Goal: Task Accomplishment & Management: Use online tool/utility

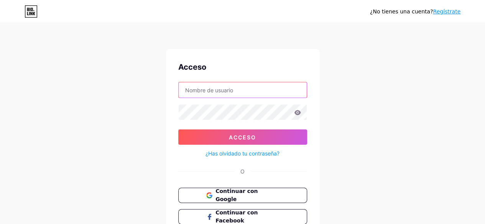
click at [257, 92] on input "text" at bounding box center [243, 89] width 128 height 15
type input "[EMAIL_ADDRESS][DOMAIN_NAME]"
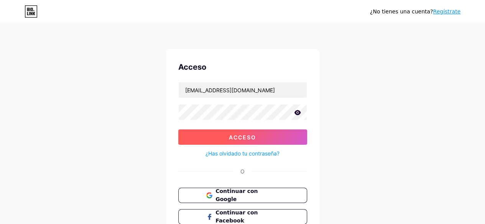
click at [255, 138] on font "Acceso" at bounding box center [242, 137] width 27 height 7
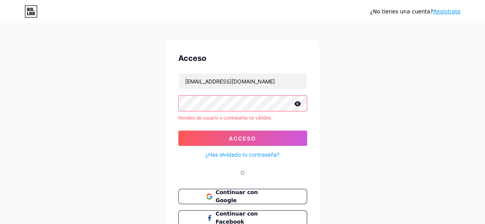
scroll to position [7, 0]
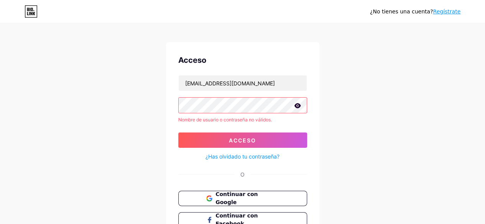
click at [295, 104] on icon at bounding box center [297, 105] width 7 height 5
click at [133, 107] on div "¿No tienes una cuenta? Regístrate Acceso [EMAIL_ADDRESS][DOMAIN_NAME] Nombre de…" at bounding box center [242, 139] width 485 height 293
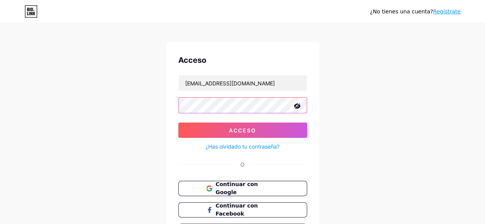
click at [178, 123] on button "Acceso" at bounding box center [242, 130] width 129 height 15
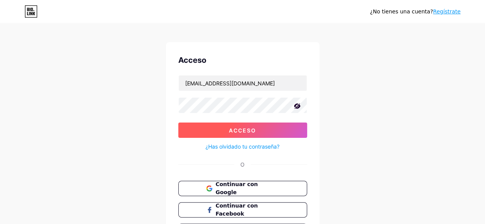
click at [228, 129] on button "Acceso" at bounding box center [242, 130] width 129 height 15
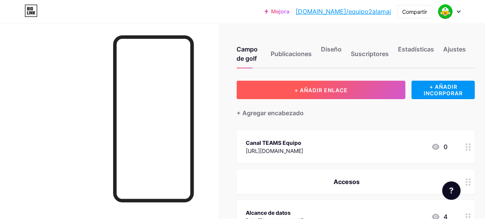
click at [375, 95] on button "+ AÑADIR ENLACE" at bounding box center [321, 90] width 169 height 18
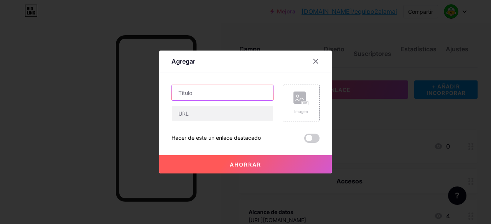
click at [219, 88] on input "text" at bounding box center [222, 92] width 101 height 15
type input "APP Kyan Health"
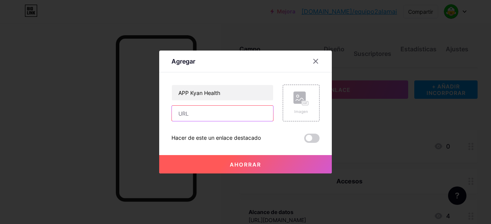
click at [210, 118] on input "text" at bounding box center [222, 113] width 101 height 15
paste input "[URL][DOMAIN_NAME]"
type input "[URL][DOMAIN_NAME]"
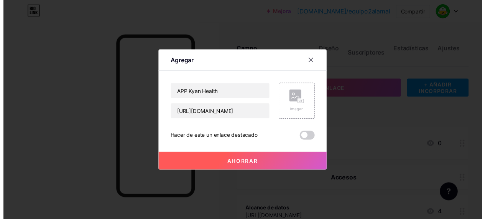
scroll to position [0, 0]
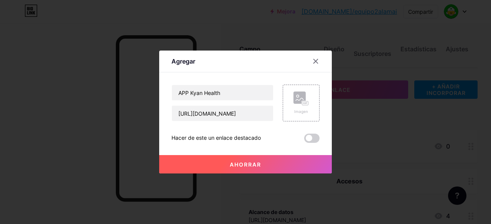
click at [234, 163] on font "Ahorrar" at bounding box center [245, 164] width 31 height 7
